Goal: Find specific page/section: Find specific page/section

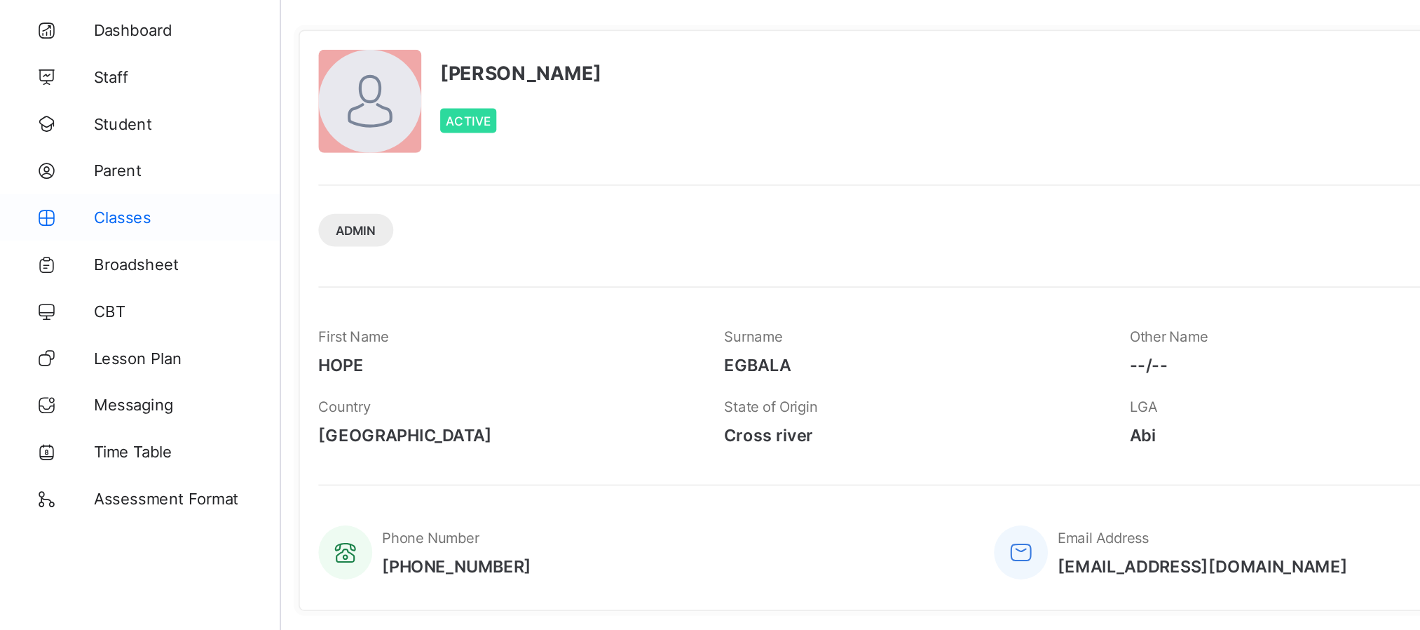
click at [74, 204] on link "Classes" at bounding box center [84, 196] width 168 height 28
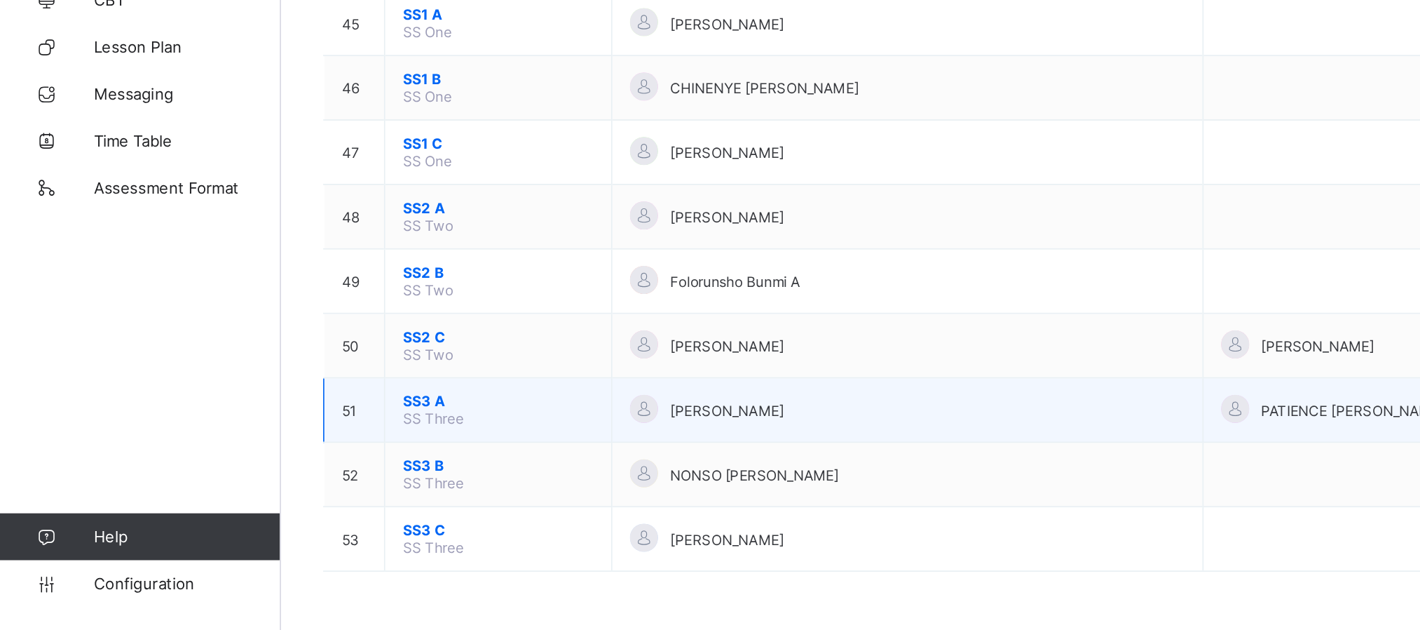
scroll to position [1633, 0]
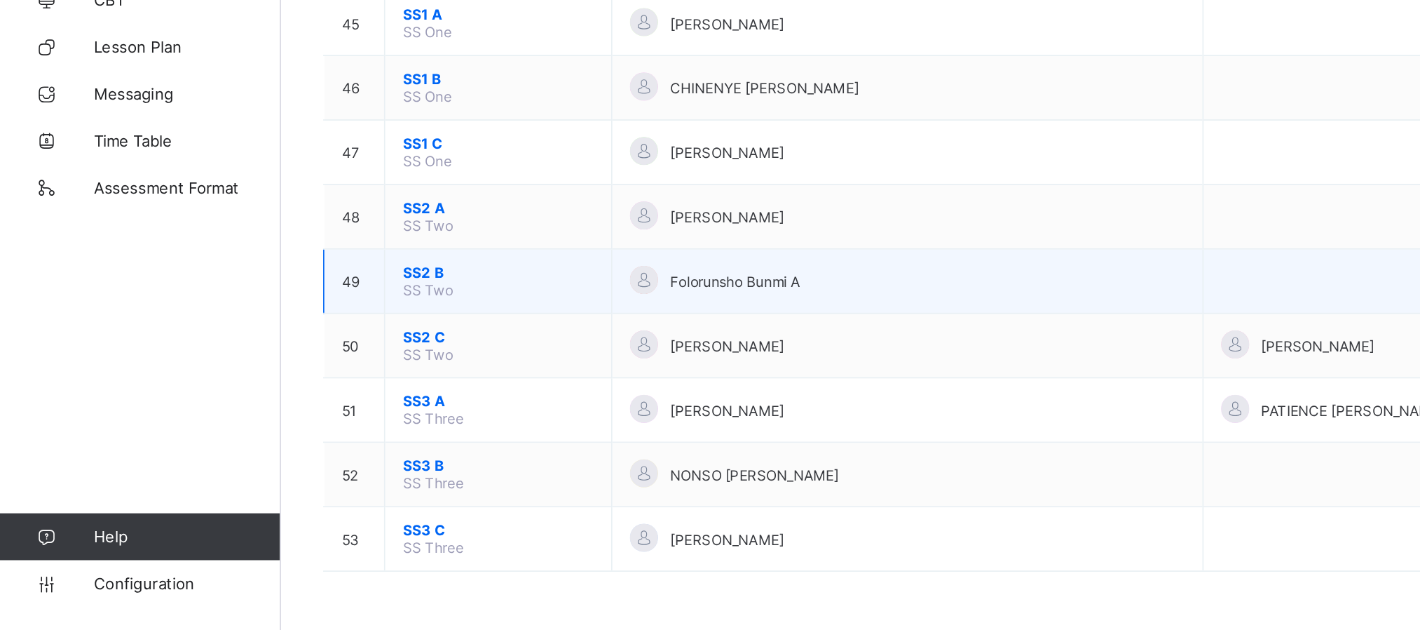
click at [253, 414] on span "SS2 B" at bounding box center [298, 415] width 114 height 11
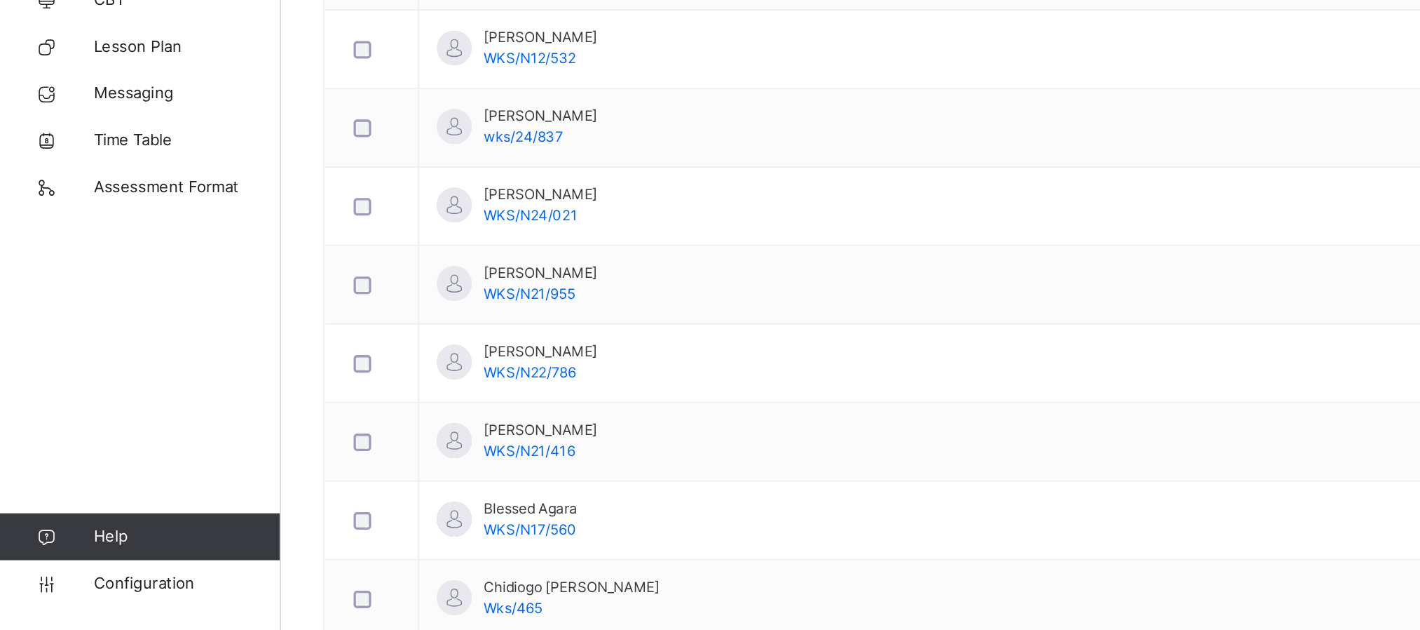
scroll to position [292, 0]
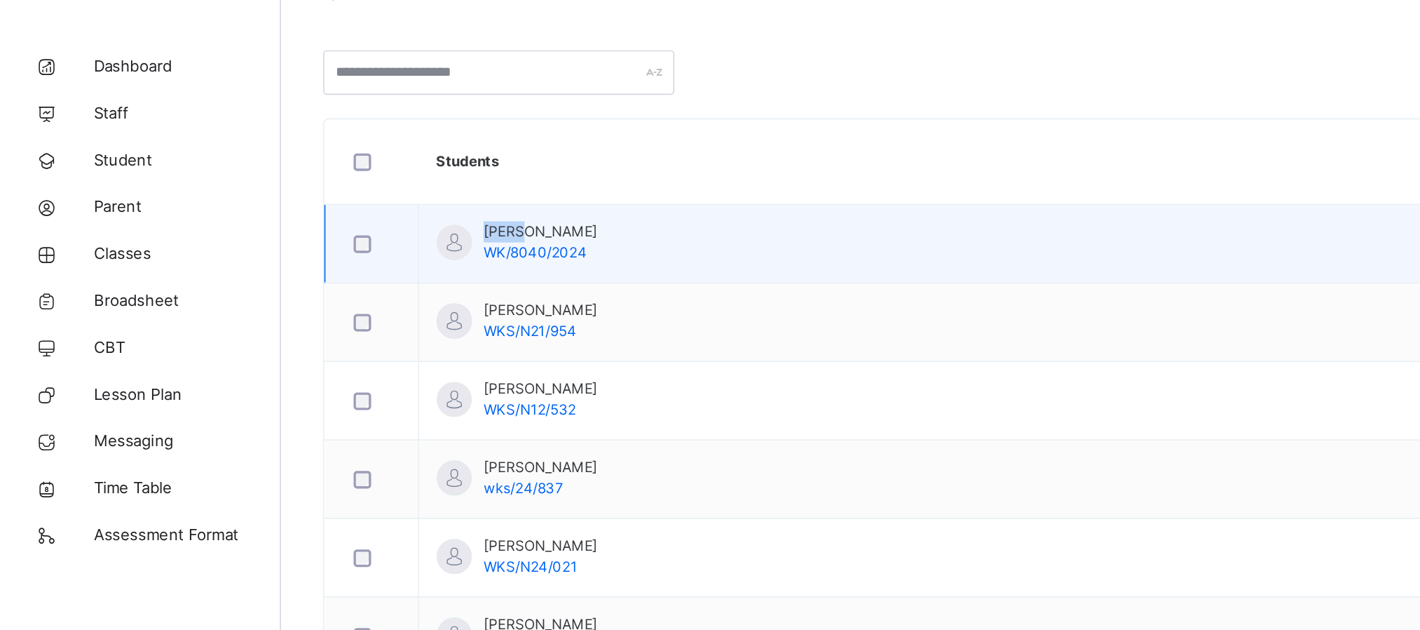
drag, startPoint x: 317, startPoint y: 185, endPoint x: 289, endPoint y: 184, distance: 28.1
click at [289, 184] on div "[PERSON_NAME] [PERSON_NAME]/8040/2024" at bounding box center [309, 189] width 96 height 25
copy span "[PERSON_NAME]"
drag, startPoint x: 393, startPoint y: 185, endPoint x: 291, endPoint y: 185, distance: 101.7
click at [291, 185] on td "[PERSON_NAME] [PERSON_NAME]/8040/2024" at bounding box center [698, 190] width 894 height 47
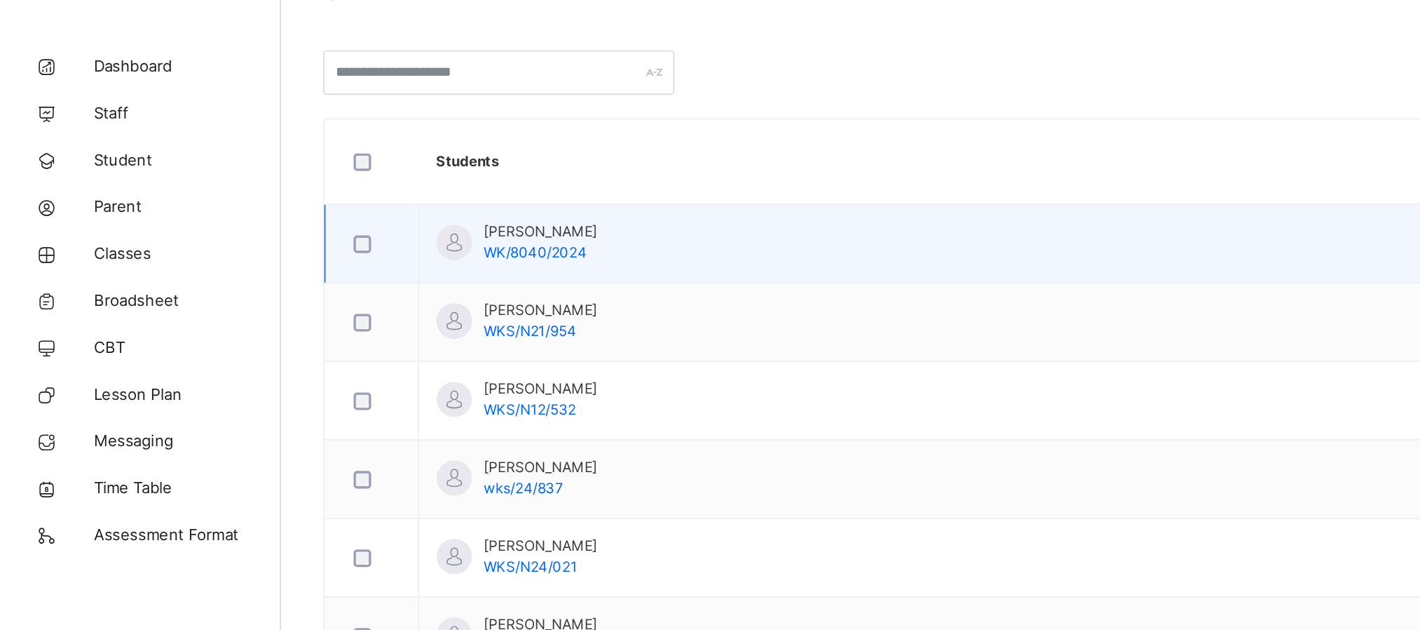
click at [432, 197] on td "[PERSON_NAME] [PERSON_NAME]/8040/2024" at bounding box center [698, 190] width 894 height 47
drag, startPoint x: 390, startPoint y: 182, endPoint x: 376, endPoint y: 184, distance: 14.2
click at [358, 184] on span "[PERSON_NAME]" at bounding box center [324, 183] width 68 height 13
click at [402, 185] on td "[PERSON_NAME] [PERSON_NAME]/8040/2024" at bounding box center [698, 190] width 894 height 47
drag, startPoint x: 393, startPoint y: 183, endPoint x: 377, endPoint y: 182, distance: 16.1
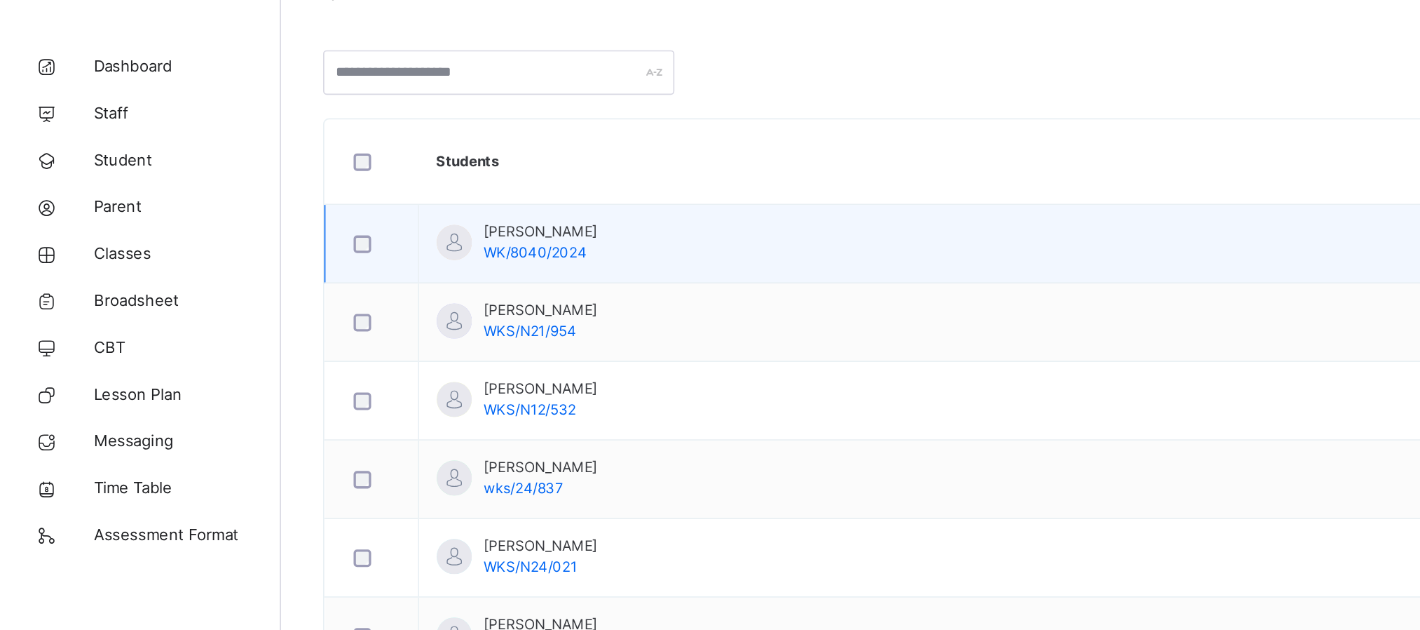
click at [377, 182] on td "[PERSON_NAME] [PERSON_NAME]/8040/2024" at bounding box center [698, 190] width 894 height 47
copy div "Bala WK/8040/2024"
click at [430, 193] on td "[PERSON_NAME] [PERSON_NAME]/8040/2024" at bounding box center [698, 190] width 894 height 47
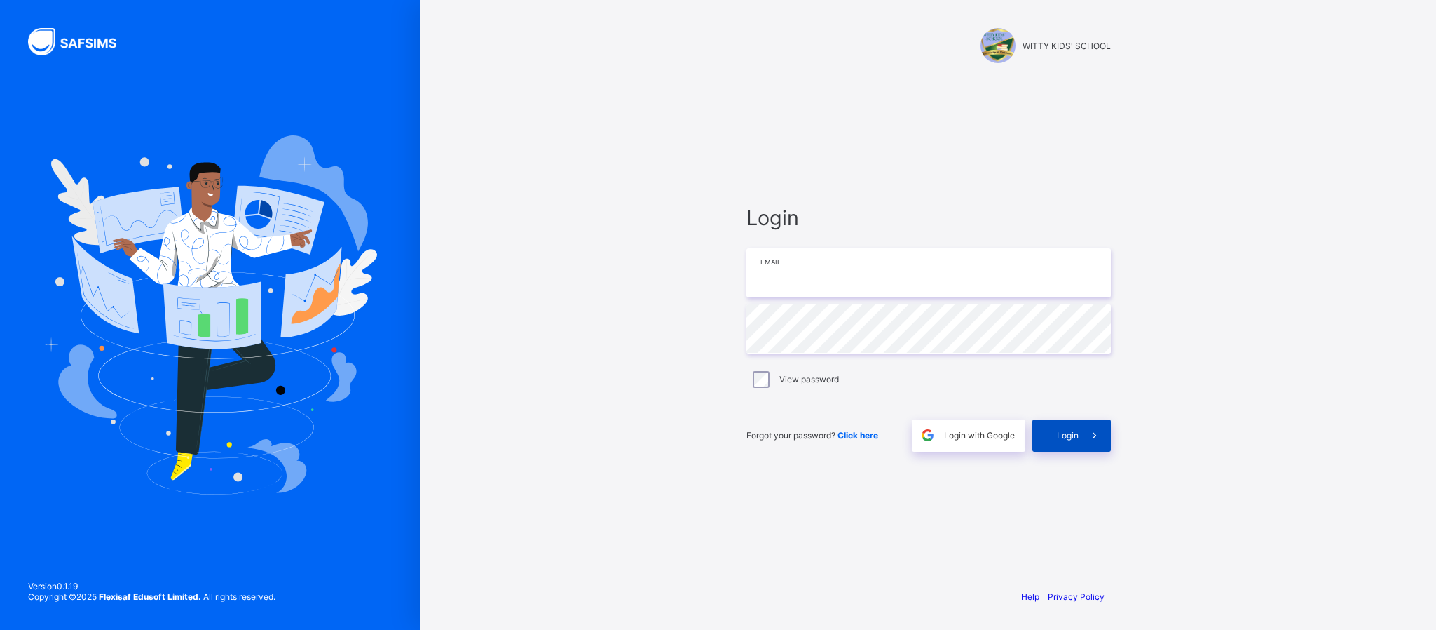
type input "**********"
click at [1108, 440] on span at bounding box center [1095, 435] width 32 height 32
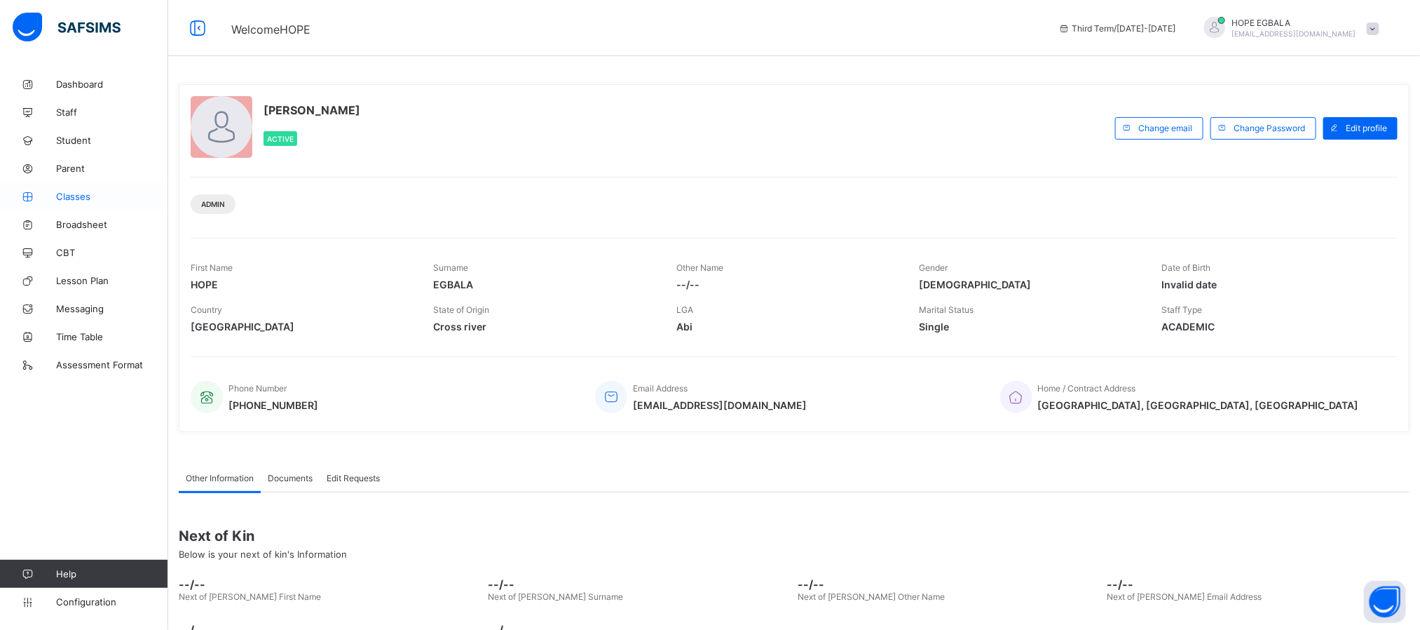
click at [70, 189] on link "Classes" at bounding box center [84, 196] width 168 height 28
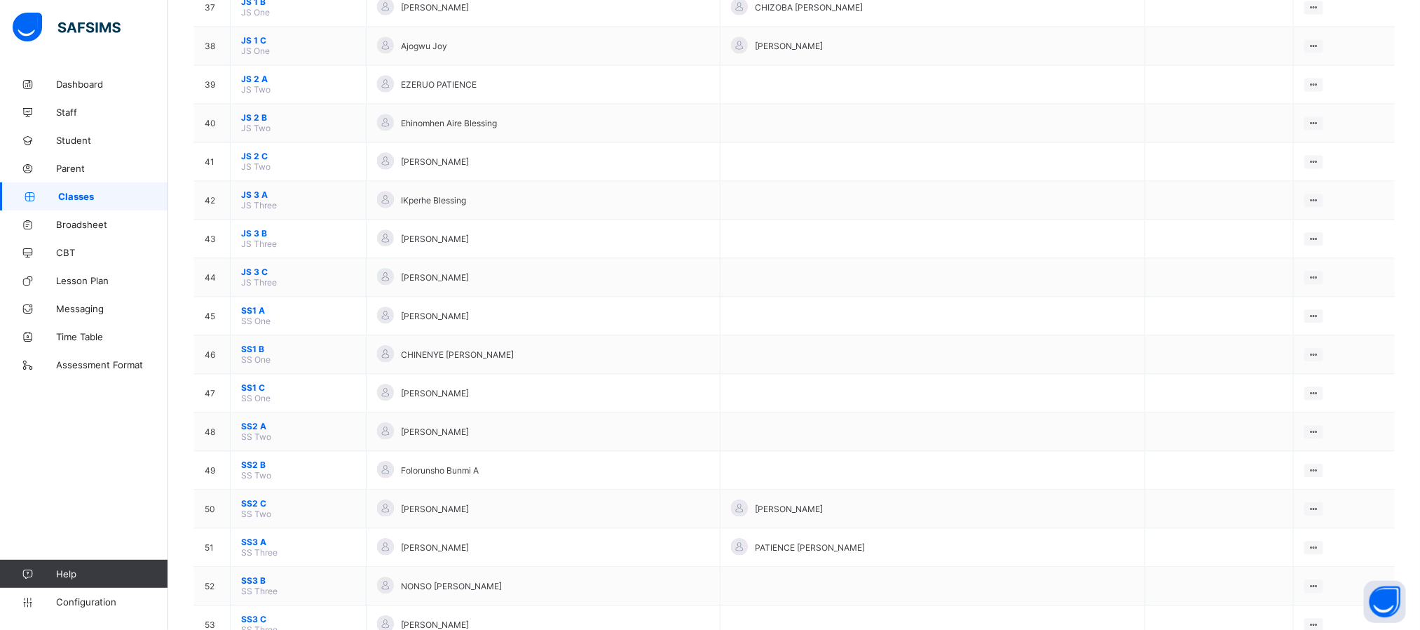
scroll to position [1633, 0]
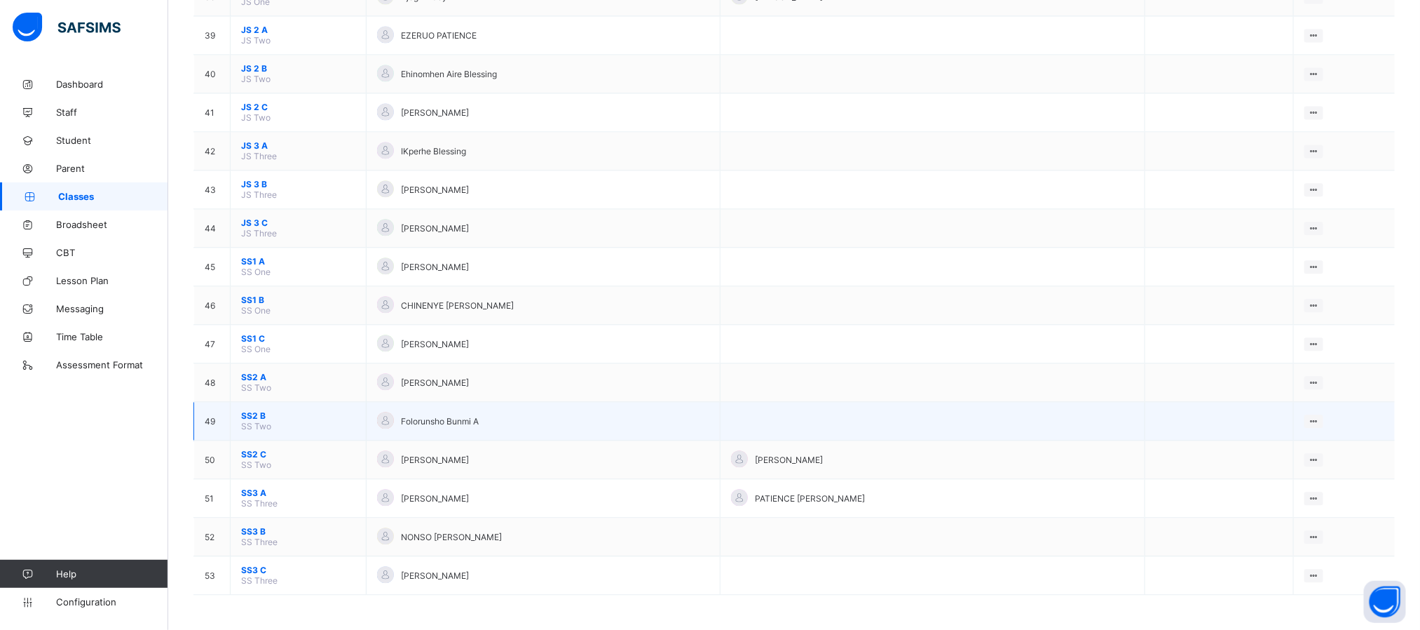
click at [243, 411] on span "SS2 B" at bounding box center [298, 415] width 114 height 11
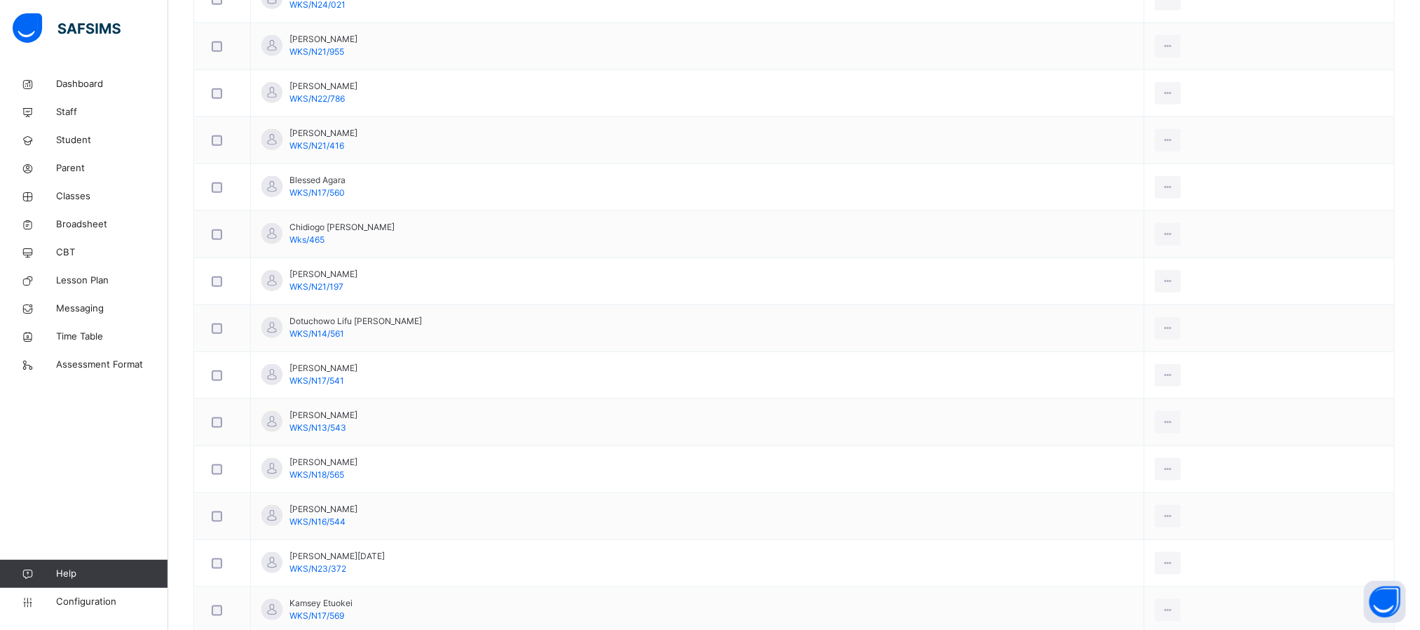
scroll to position [659, 0]
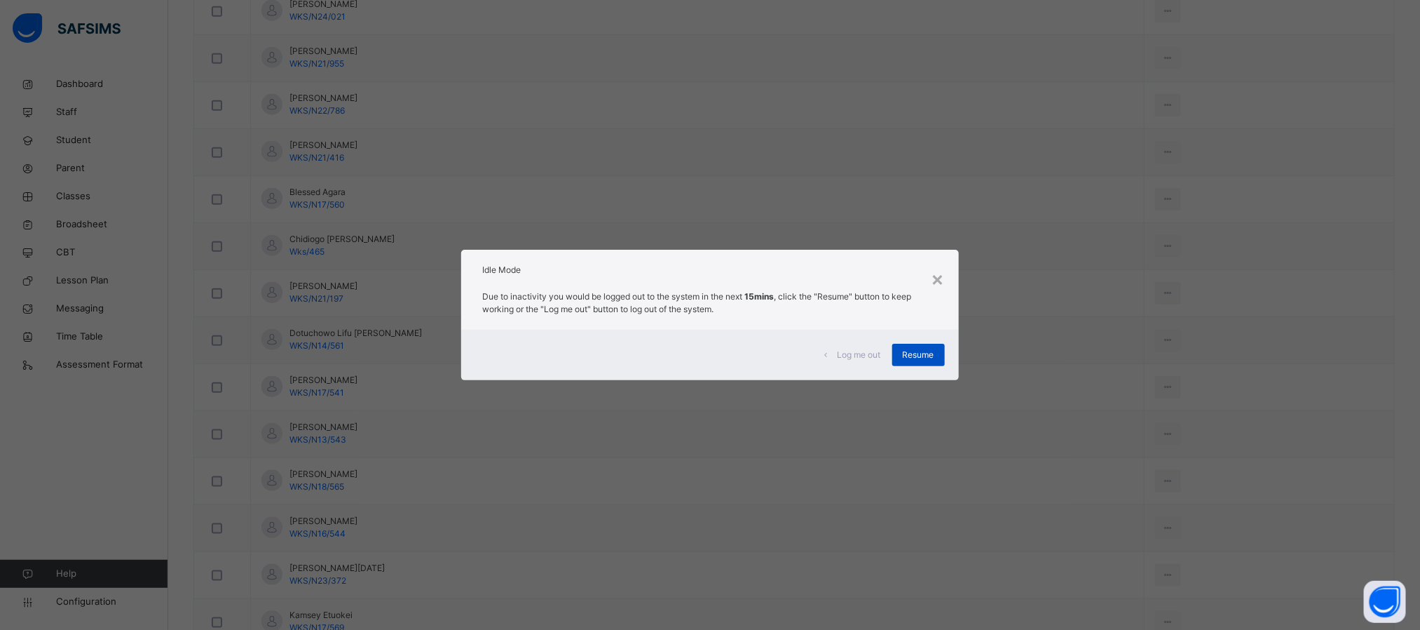
click at [913, 353] on span "Resume" at bounding box center [919, 354] width 32 height 13
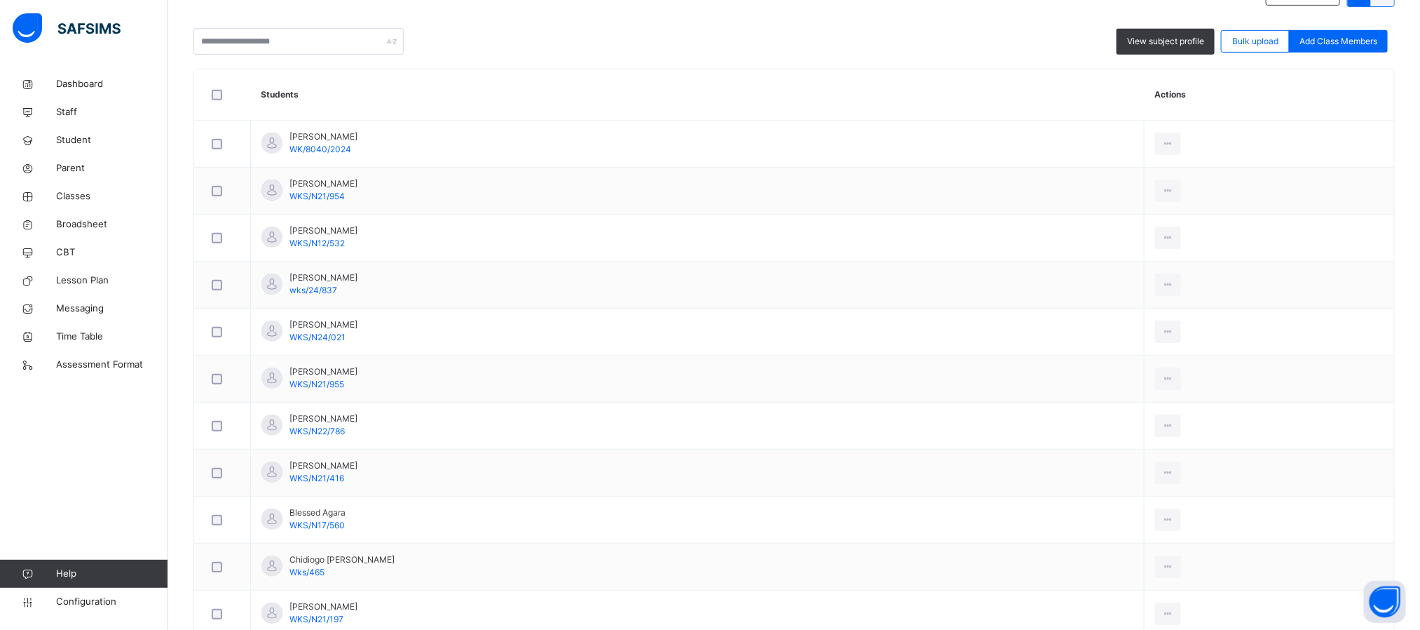
scroll to position [210, 0]
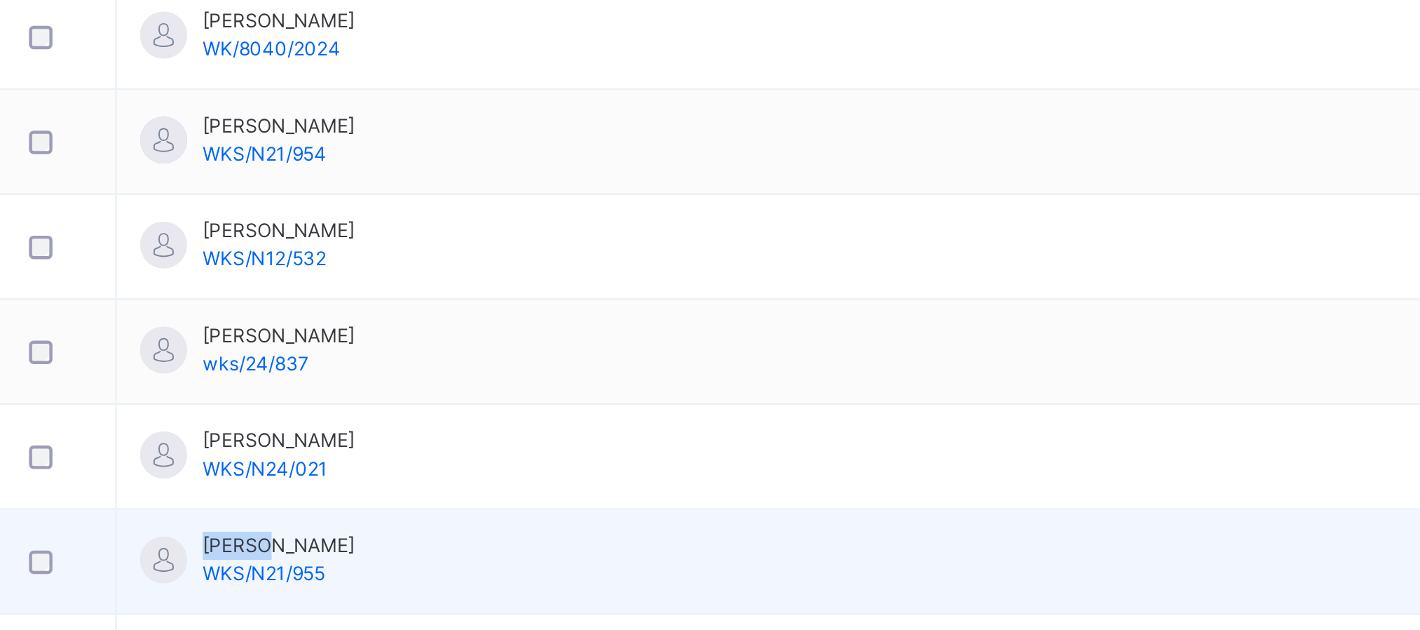
drag, startPoint x: 314, startPoint y: 504, endPoint x: 292, endPoint y: 500, distance: 22.8
click at [292, 500] on span "[PERSON_NAME]" at bounding box center [324, 500] width 68 height 13
copy span "Arinze"
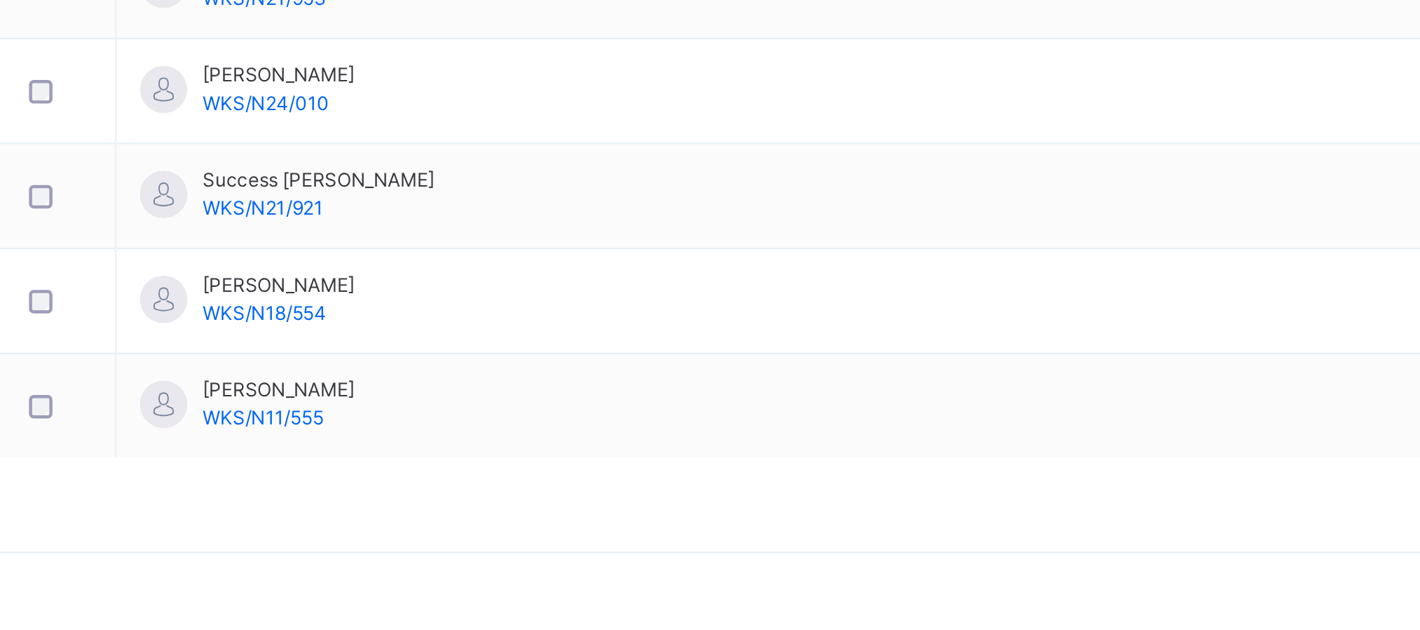
scroll to position [1139, 0]
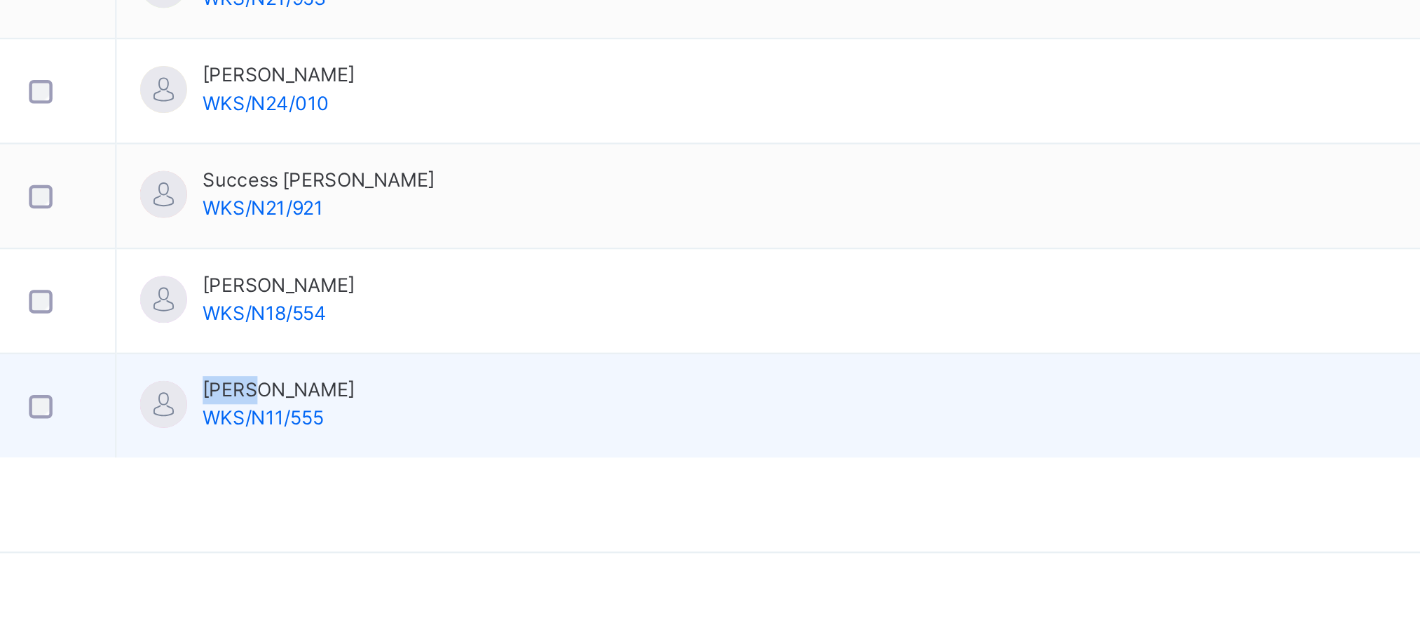
drag, startPoint x: 315, startPoint y: 522, endPoint x: 292, endPoint y: 522, distance: 23.8
click at [292, 522] on span "[PERSON_NAME]" at bounding box center [324, 521] width 68 height 13
copy span "Timon"
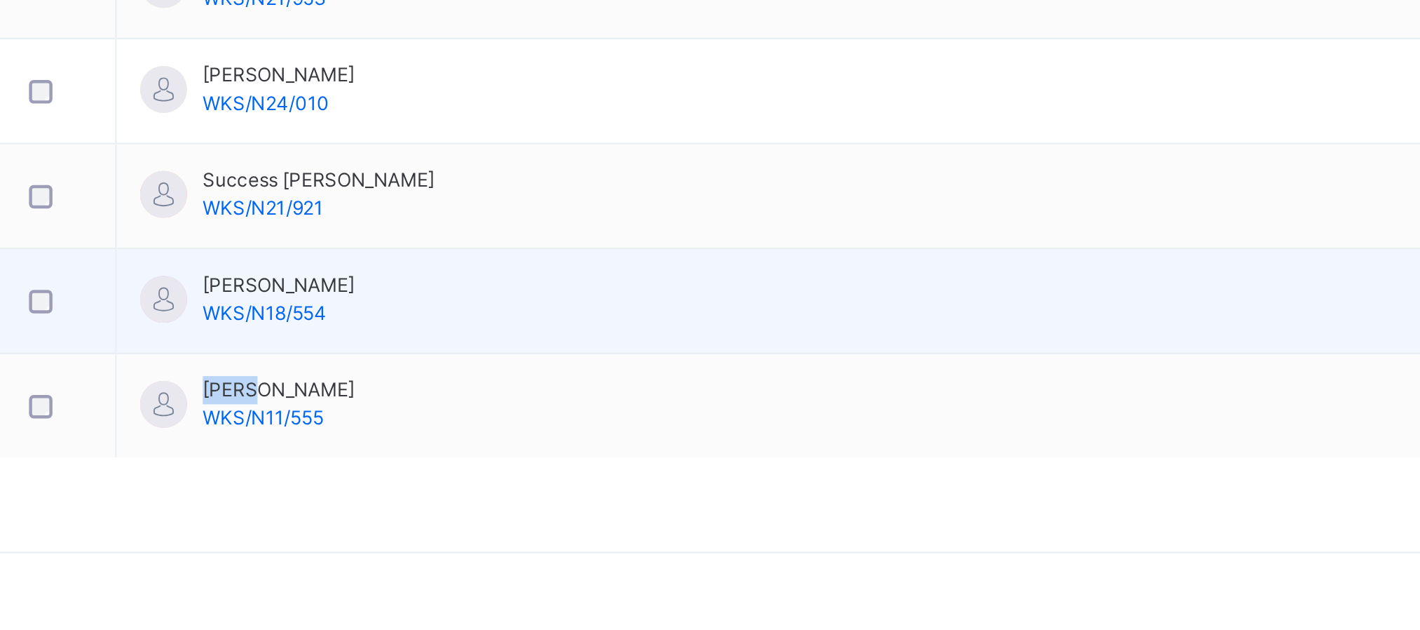
drag, startPoint x: 351, startPoint y: 473, endPoint x: 331, endPoint y: 473, distance: 20.3
click at [331, 473] on span "[PERSON_NAME]" at bounding box center [324, 474] width 68 height 13
copy span "Salihu"
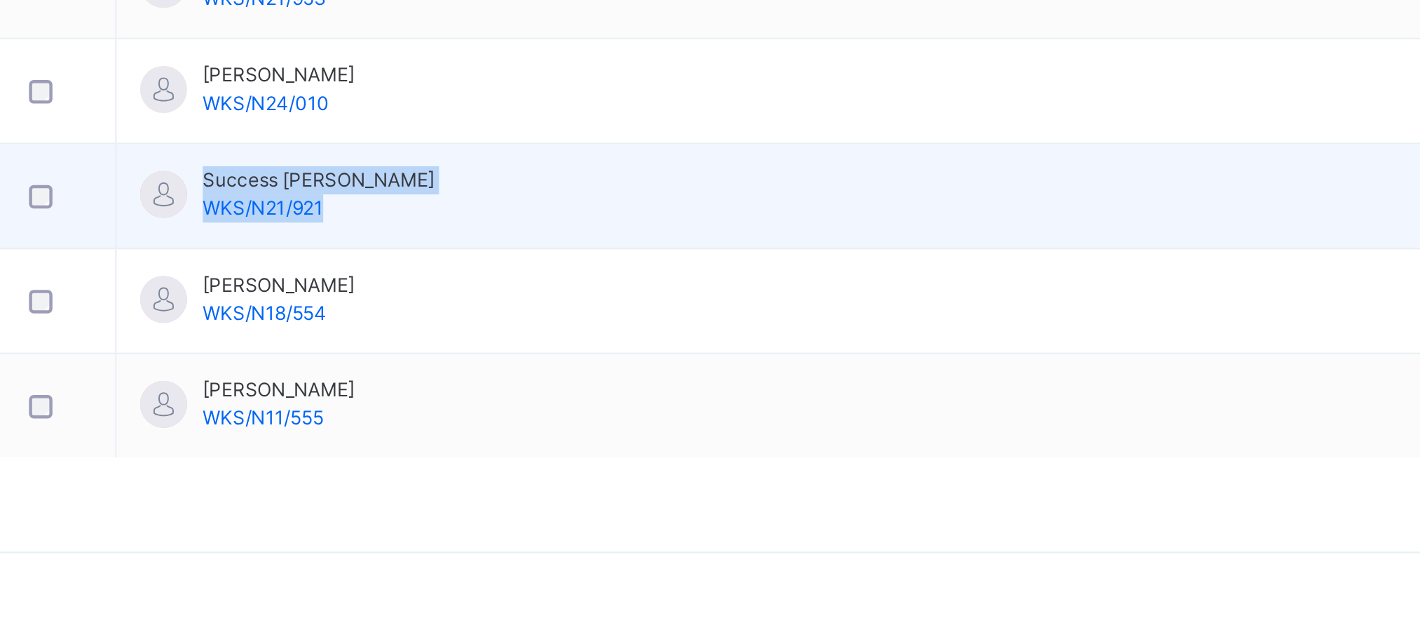
drag, startPoint x: 367, startPoint y: 427, endPoint x: 286, endPoint y: 424, distance: 81.4
click at [286, 424] on td "Success Emmanuel WKS/N21/921" at bounding box center [698, 435] width 894 height 47
copy div "Success Emmanuel WKS/N21/921"
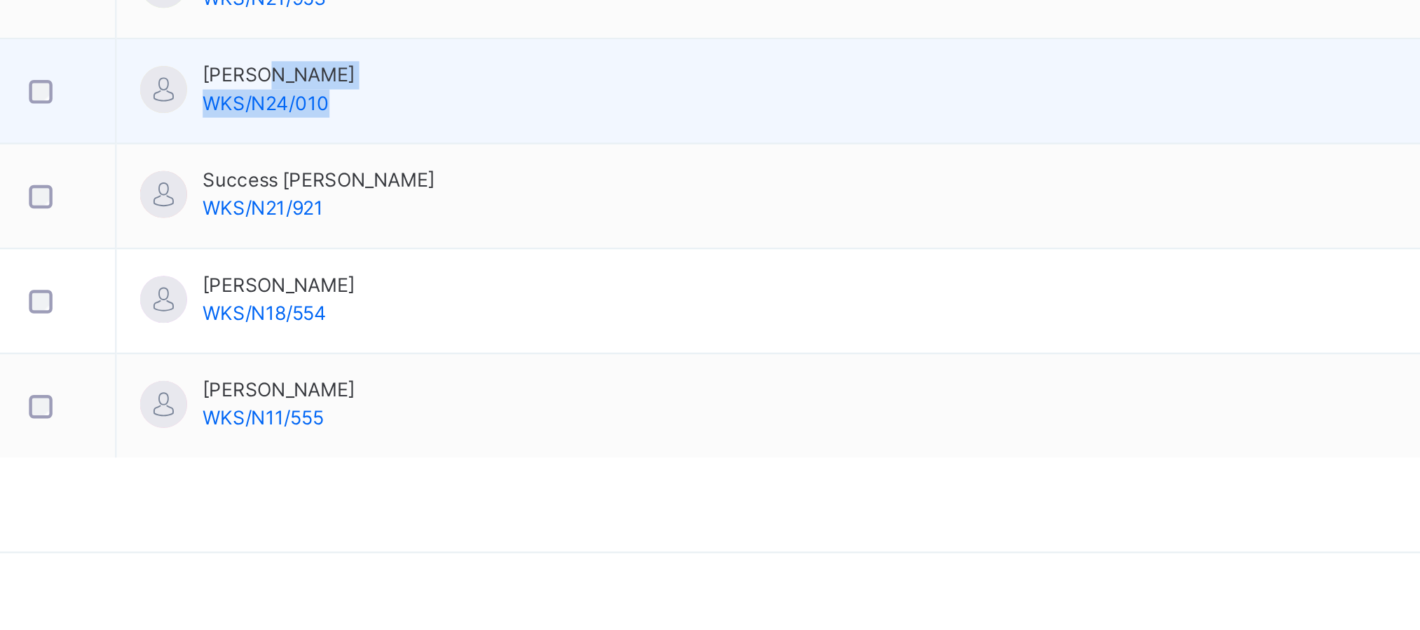
drag, startPoint x: 318, startPoint y: 381, endPoint x: 374, endPoint y: 381, distance: 55.4
click at [374, 381] on td "Saeed Abdulmumin WKS/N24/010" at bounding box center [698, 388] width 894 height 47
click at [376, 381] on td "Saeed Abdulmumin WKS/N24/010" at bounding box center [698, 388] width 894 height 47
drag, startPoint x: 315, startPoint y: 380, endPoint x: 290, endPoint y: 379, distance: 25.3
click at [290, 379] on span "[PERSON_NAME]" at bounding box center [324, 380] width 68 height 13
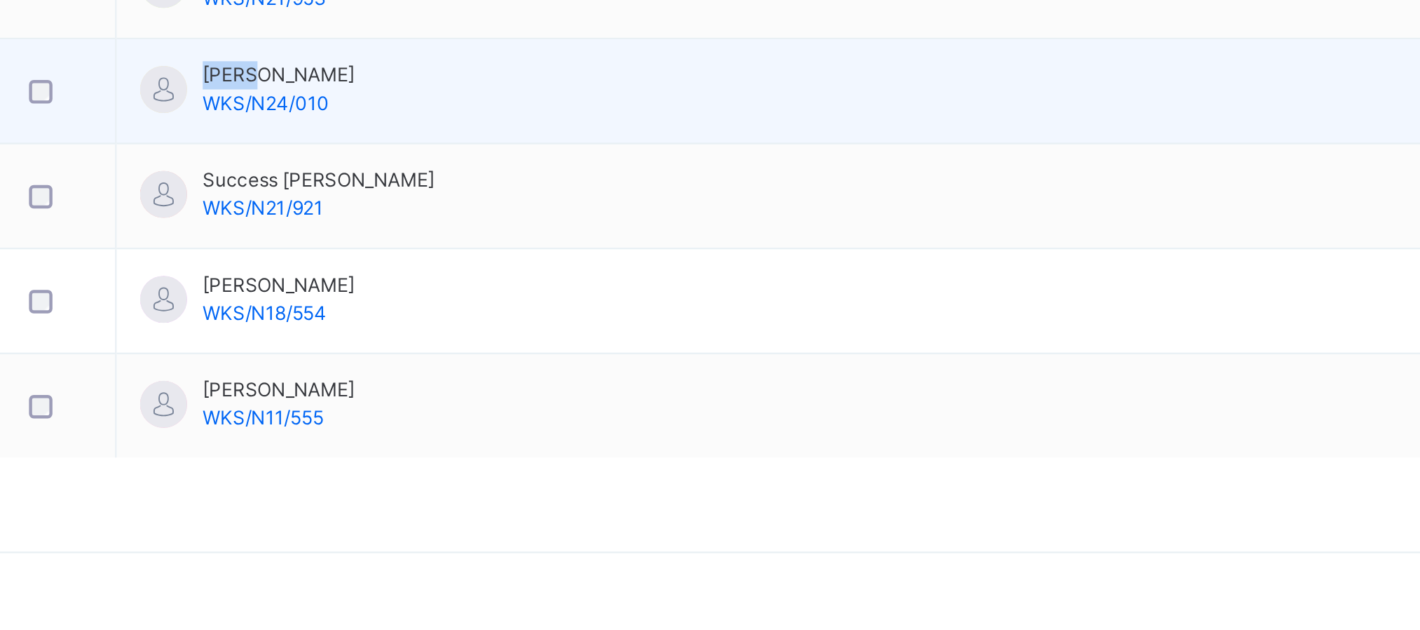
copy span "Saeed"
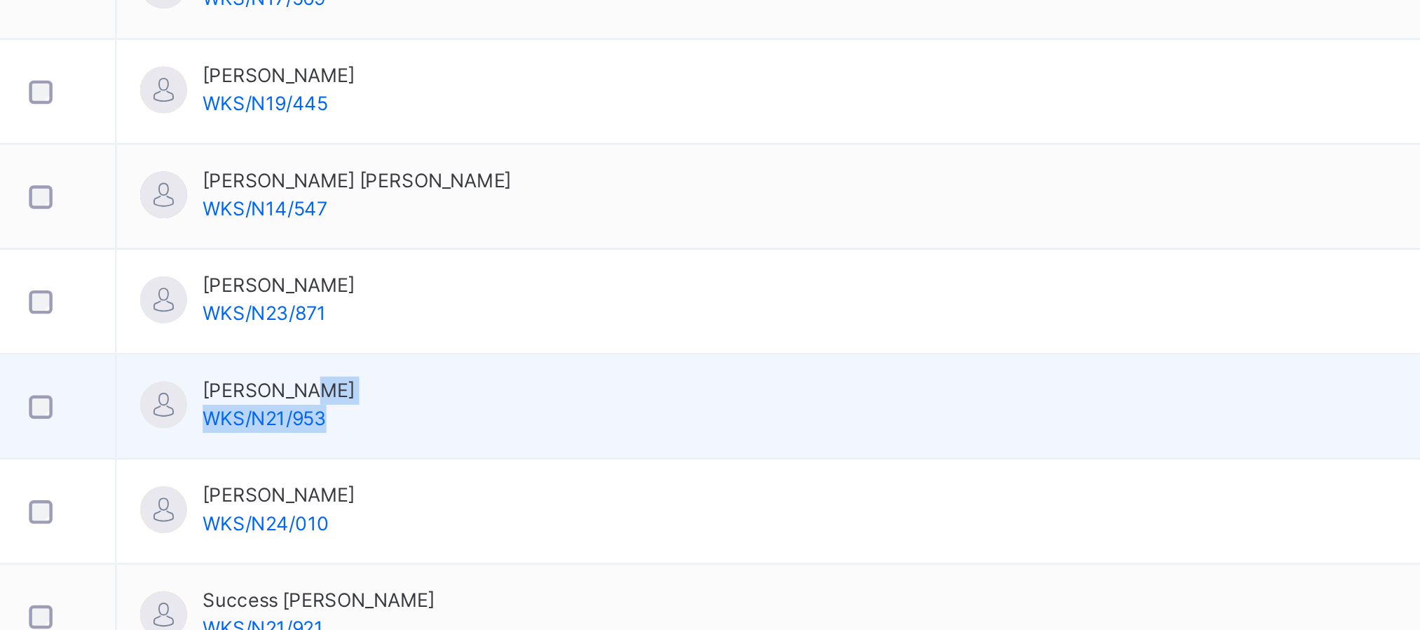
drag, startPoint x: 330, startPoint y: 332, endPoint x: 379, endPoint y: 332, distance: 48.4
click at [379, 332] on td "O. Odigie Amenawon WKS/N21/953" at bounding box center [698, 341] width 894 height 47
drag, startPoint x: 372, startPoint y: 330, endPoint x: 331, endPoint y: 330, distance: 40.7
click at [331, 330] on span "[PERSON_NAME]" at bounding box center [324, 333] width 68 height 13
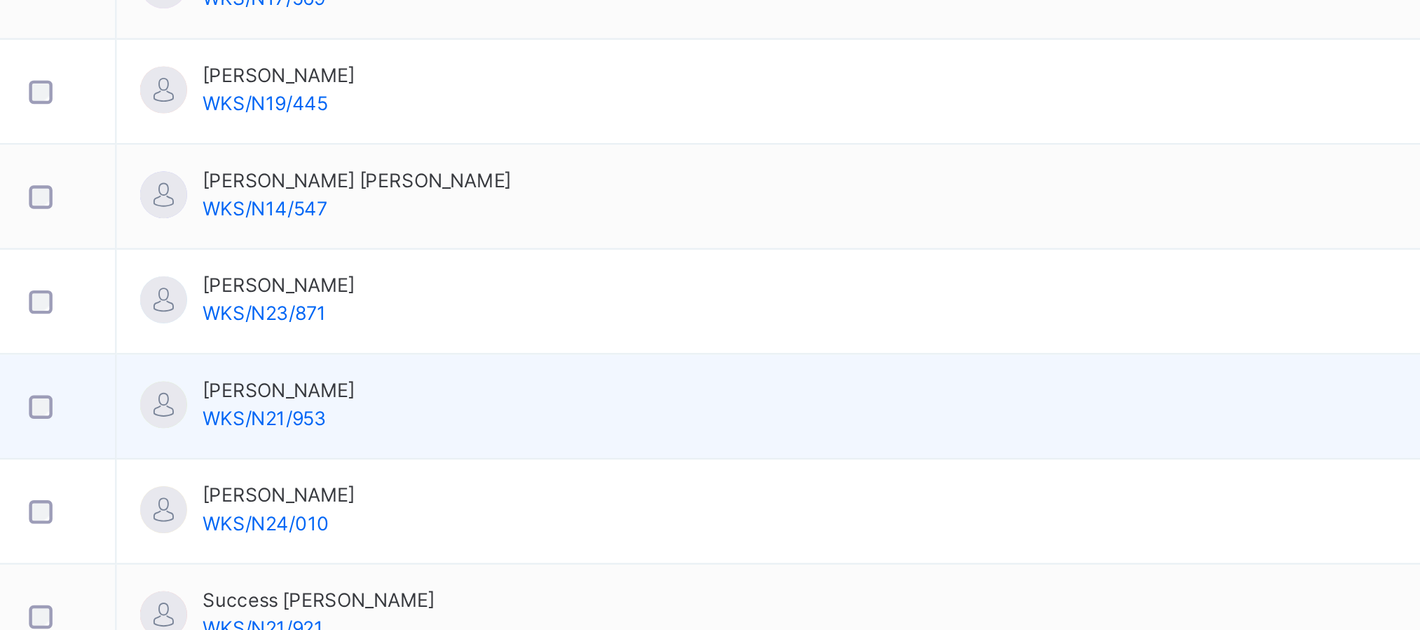
copy span "Amenawon"
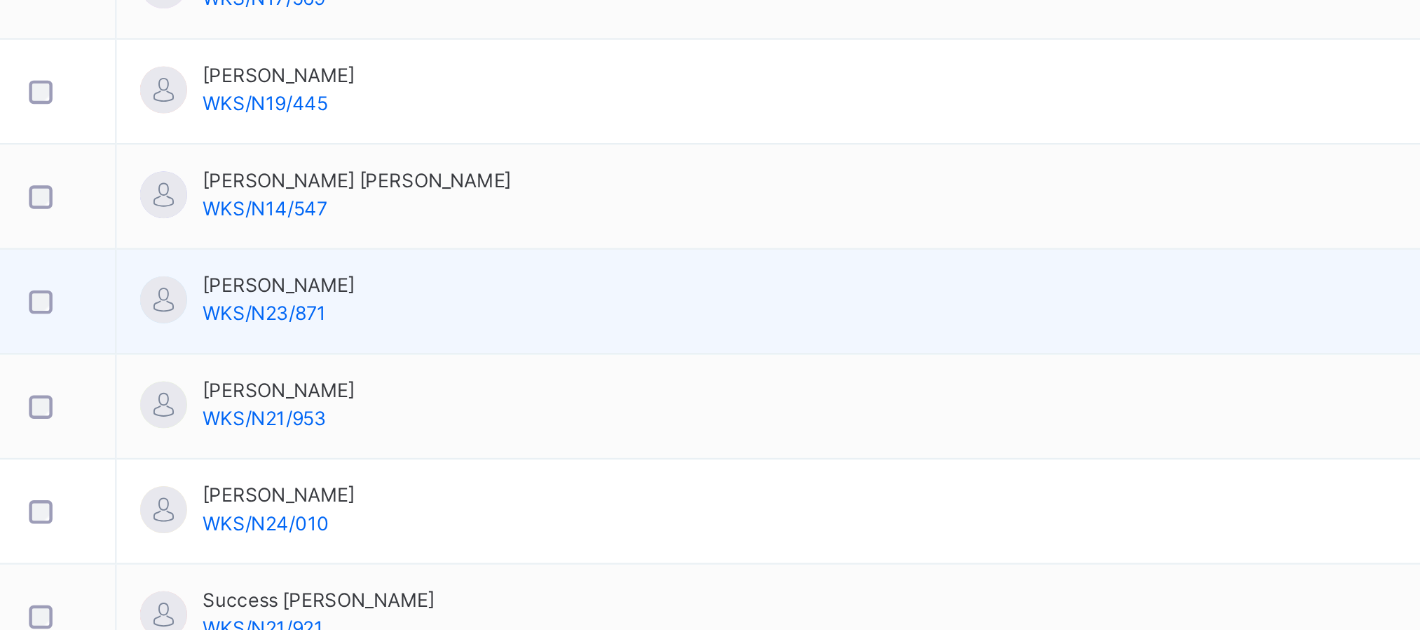
drag, startPoint x: 360, startPoint y: 284, endPoint x: 292, endPoint y: 281, distance: 68.1
click at [292, 281] on span "[PERSON_NAME]" at bounding box center [324, 286] width 68 height 13
copy span "[PERSON_NAME]"
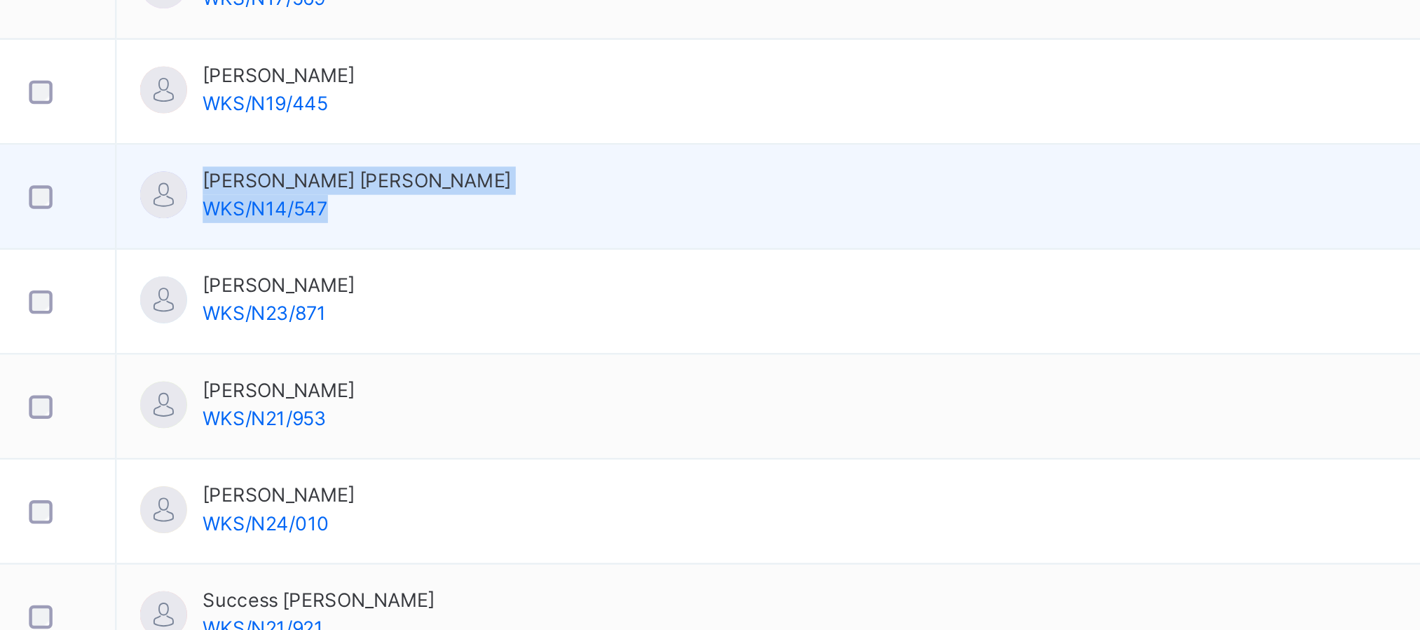
drag, startPoint x: 291, startPoint y: 237, endPoint x: 419, endPoint y: 236, distance: 128.3
click at [419, 236] on td "Mohammed Ibrahim Mohammed WKS/N14/547" at bounding box center [698, 247] width 894 height 47
click at [342, 254] on span "WKS/N14/547" at bounding box center [318, 252] width 56 height 11
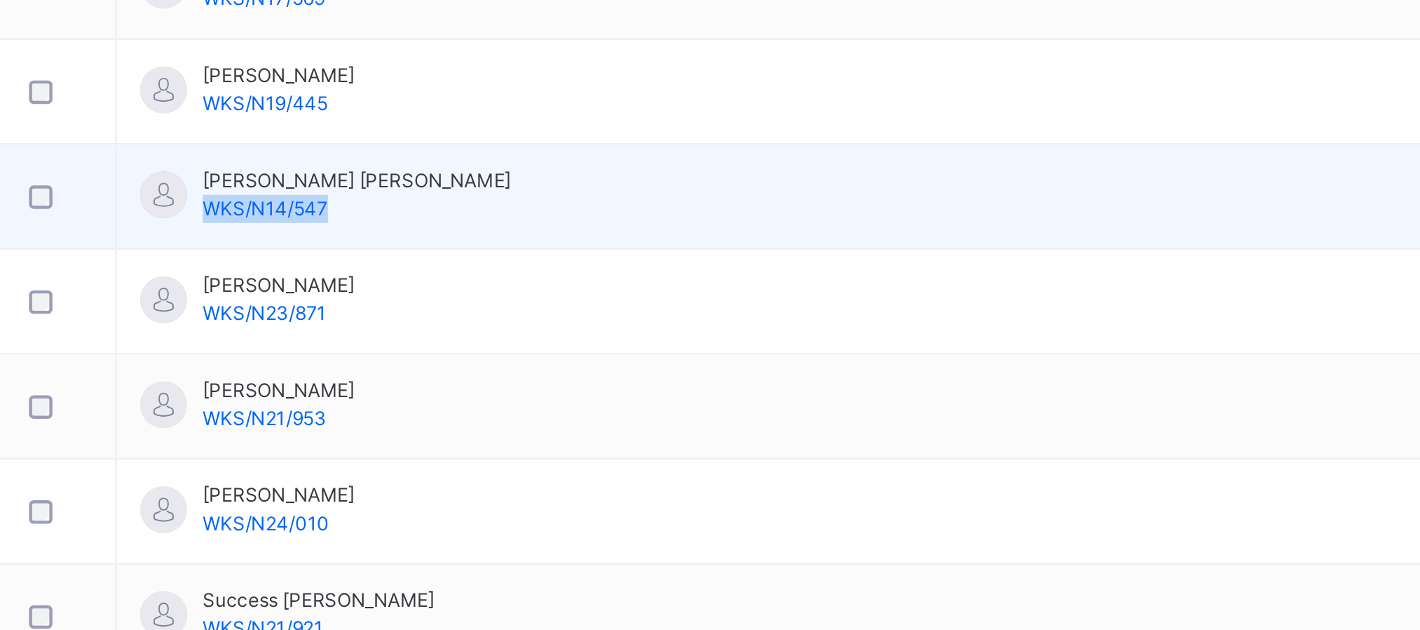
drag, startPoint x: 346, startPoint y: 253, endPoint x: 291, endPoint y: 245, distance: 55.3
click at [291, 245] on div "Mohammed Ibrahim Mohammed WKS/N14/547" at bounding box center [359, 245] width 138 height 25
copy span "WKS/N14/547"
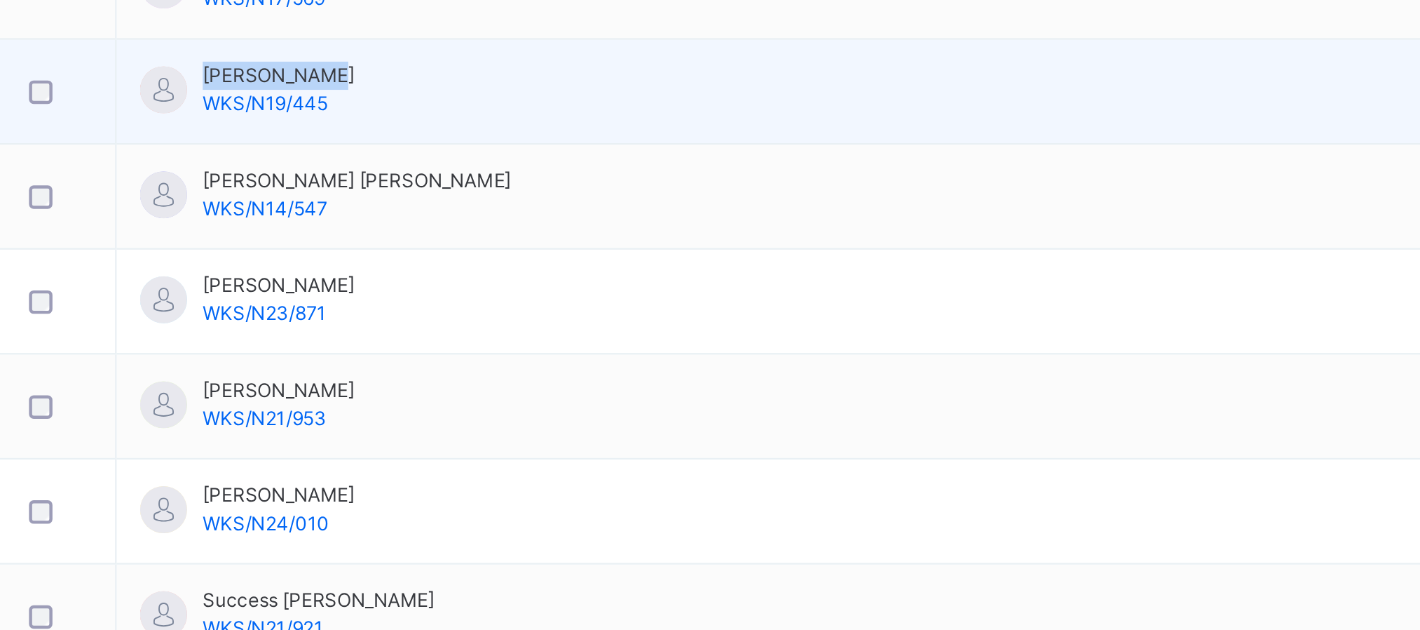
drag, startPoint x: 347, startPoint y: 190, endPoint x: 285, endPoint y: 186, distance: 61.8
click at [285, 186] on div "Kennedy Sean WKS/N19/445" at bounding box center [309, 198] width 96 height 25
copy div "[PERSON_NAME]"
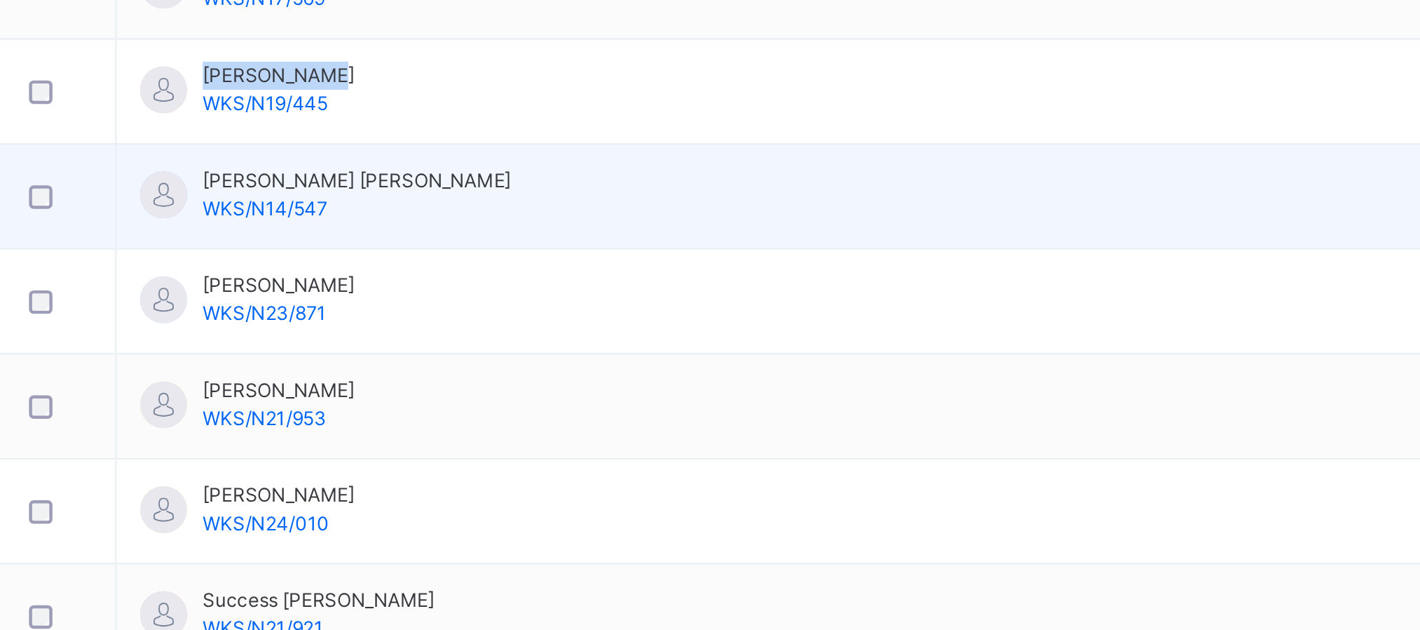
copy div "[PERSON_NAME]"
